Goal: Information Seeking & Learning: Learn about a topic

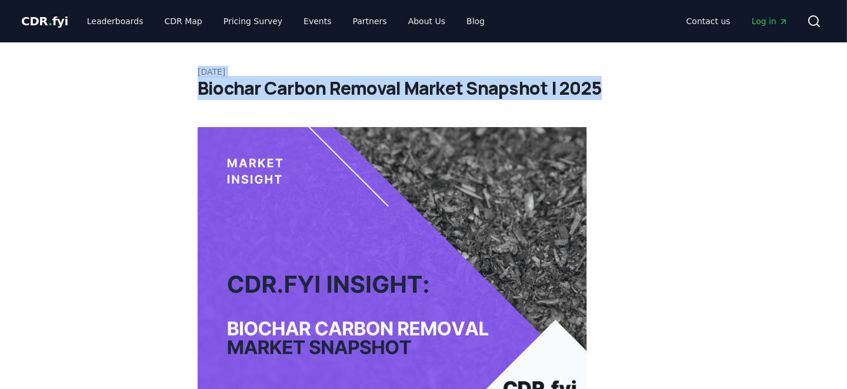
drag, startPoint x: 615, startPoint y: 85, endPoint x: 188, endPoint y: 67, distance: 427.3
copy div "[DATE] Biochar Carbon Removal Market Snapshot | 2025"
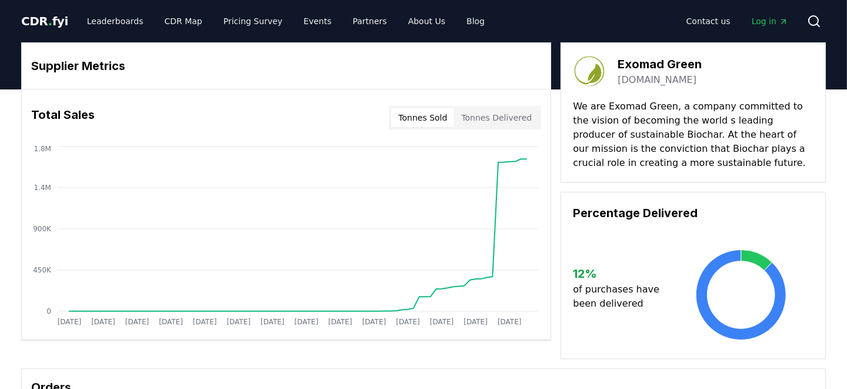
drag, startPoint x: 714, startPoint y: 75, endPoint x: 624, endPoint y: 74, distance: 89.4
